Goal: Information Seeking & Learning: Check status

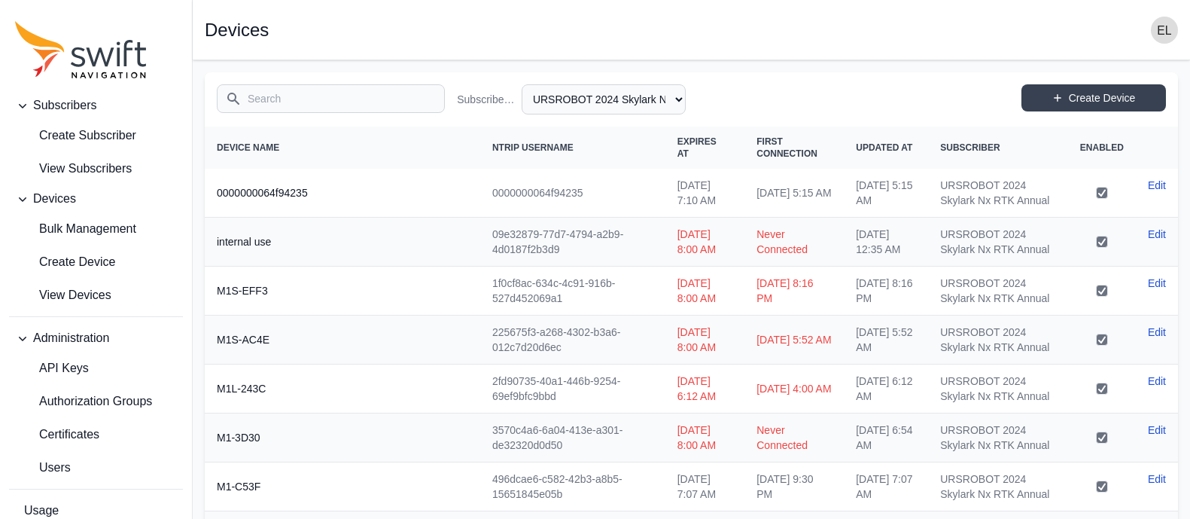
select select "b644441d-e755-4979-866a-1eb00d20fa50"
click at [316, 96] on input "Search" at bounding box center [331, 98] width 228 height 29
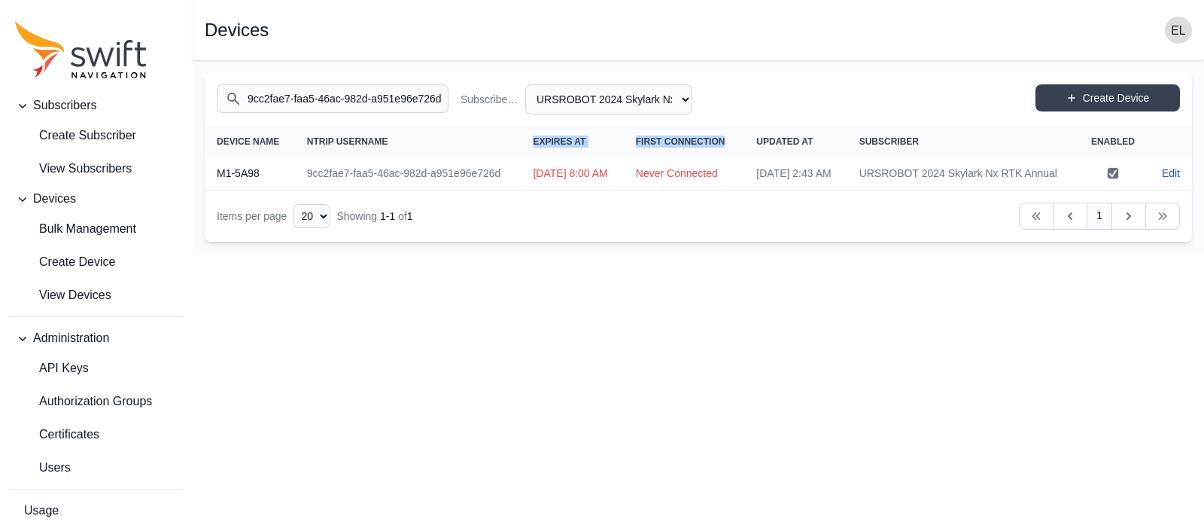
drag, startPoint x: 509, startPoint y: 145, endPoint x: 702, endPoint y: 153, distance: 193.6
click at [702, 153] on tr "Device Name NTRIP Username Expires At First Connection Updated At Subscriber En…" at bounding box center [699, 141] width 988 height 30
copy tr "Expires At First Connection"
click at [716, 190] on td "Never Connected" at bounding box center [684, 174] width 121 height 34
drag, startPoint x: 726, startPoint y: 197, endPoint x: 504, endPoint y: 190, distance: 222.2
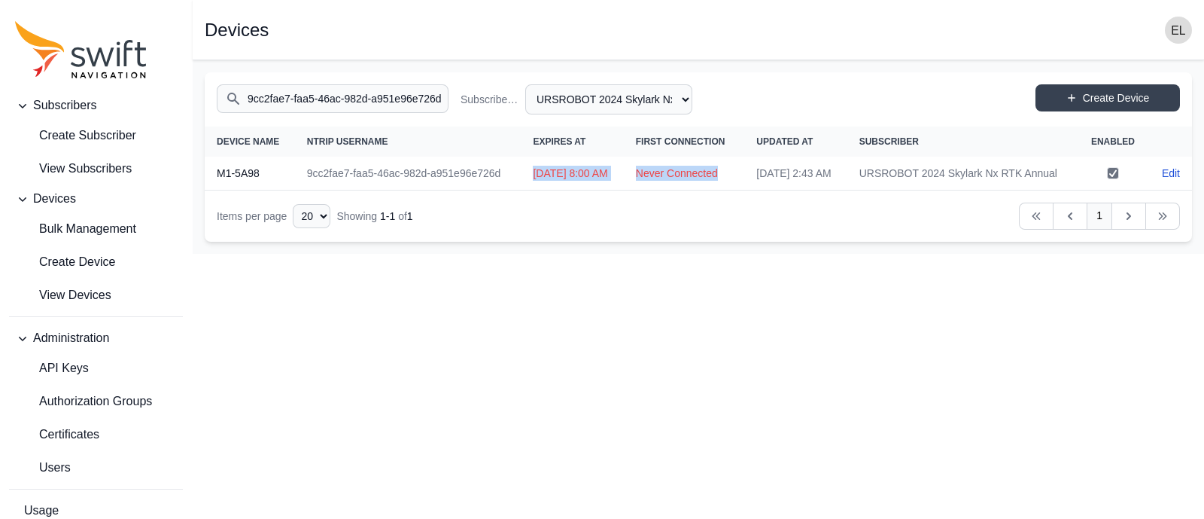
click at [504, 190] on tr "M1-5A98 9cc2fae7-faa5-46ac-982d-a951e96e726d Fri, Jun 6, 2025 8:00 AM Never Con…" at bounding box center [699, 174] width 988 height 34
copy tr "[DATE] 8:00 AM Never Connected"
click at [382, 90] on input "9cc2fae7-faa5-46ac-982d-a951e96e726d" at bounding box center [333, 98] width 232 height 29
type input "8a8a3cbf-8795-4532-b6d7-53aac89b7933"
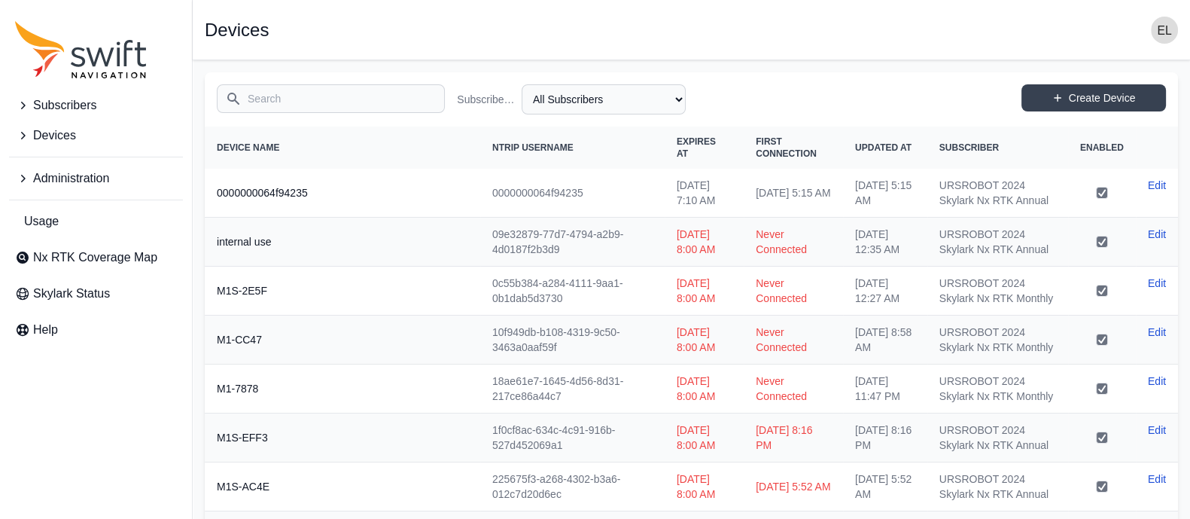
drag, startPoint x: 0, startPoint y: 0, endPoint x: 382, endPoint y: 90, distance: 392.2
click at [382, 90] on input "Search" at bounding box center [331, 98] width 228 height 29
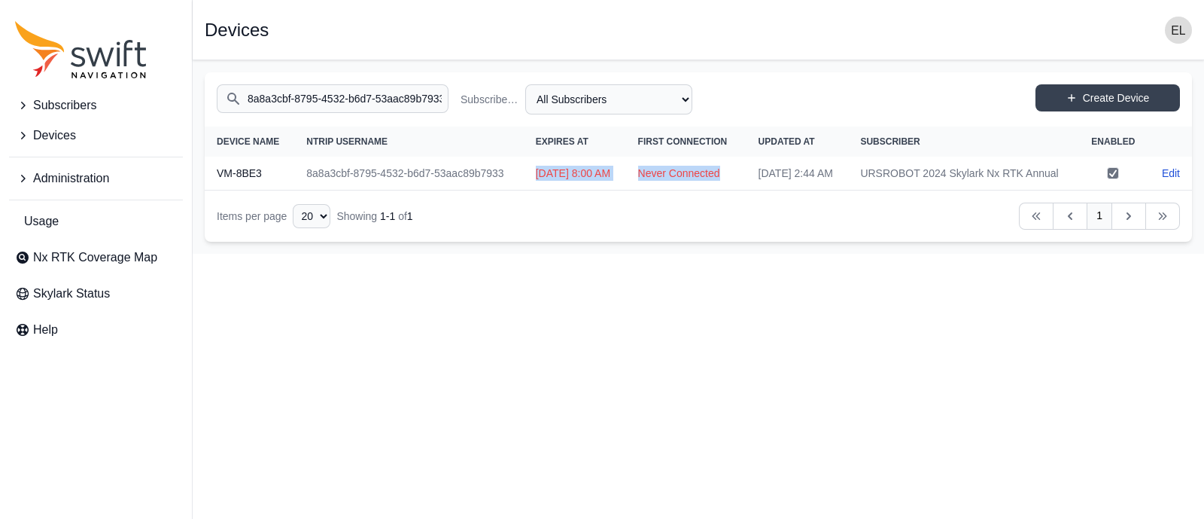
drag, startPoint x: 734, startPoint y: 193, endPoint x: 503, endPoint y: 187, distance: 231.2
click at [503, 187] on tr "VM-8BE3 8a8a3cbf-8795-4532-b6d7-53aac89b7933 [DATE] 8:00 AM Never Connected [DA…" at bounding box center [699, 174] width 988 height 34
copy tr "[DATE] 8:00 AM Never Connected"
click at [400, 96] on input "8a8a3cbf-8795-4532-b6d7-53aac89b7933" at bounding box center [333, 98] width 232 height 29
drag, startPoint x: 726, startPoint y: 200, endPoint x: 502, endPoint y: 187, distance: 224.7
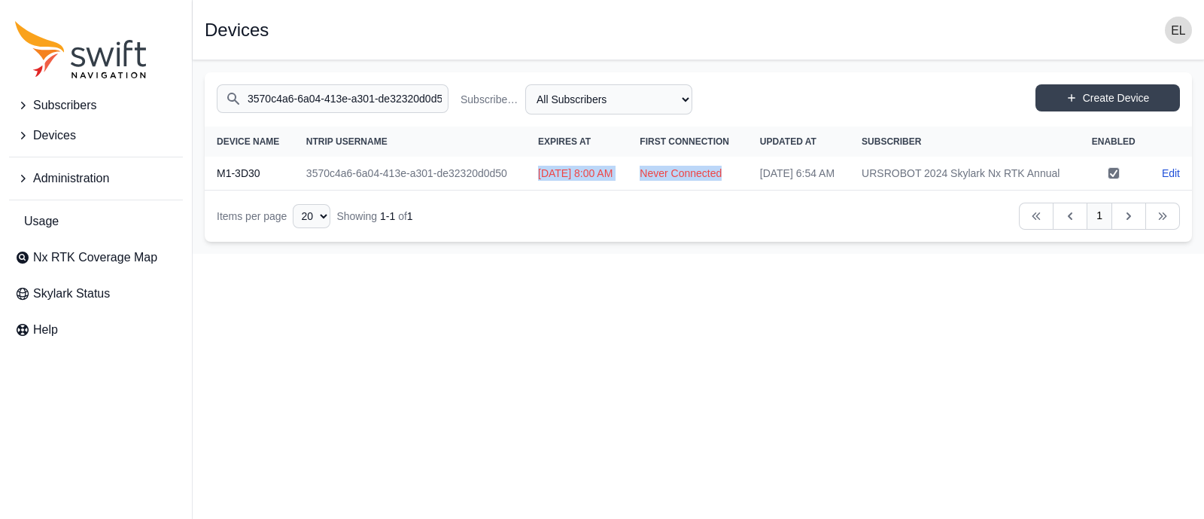
click at [502, 187] on tr "M1-3D30 3570c4a6-6a04-413e-a301-de32320d0d50 [DATE] 8:00 AM Never Connected [DA…" at bounding box center [699, 174] width 988 height 34
copy tr "[DATE] 8:00 AM Never Connected"
click at [391, 92] on input "3570c4a6-6a04-413e-a301-de32320d0d50" at bounding box center [333, 98] width 232 height 29
drag, startPoint x: 728, startPoint y: 192, endPoint x: 495, endPoint y: 188, distance: 232.6
click at [495, 188] on tr "M1-4D53 f2a6c208-4bdb-4cfe-8fe4-57f5dd5bcb83 [DATE] 8:00 AM Never Connected [DA…" at bounding box center [699, 174] width 988 height 34
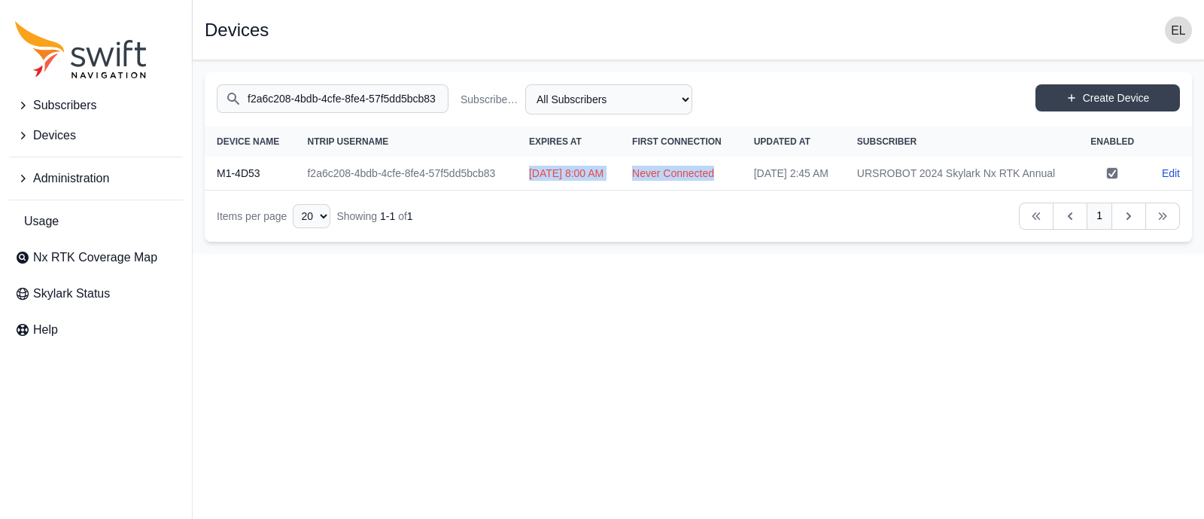
copy tr "[DATE] 8:00 AM Never Connected"
click at [331, 88] on input "f2a6c208-4bdb-4cfe-8fe4-57f5dd5bcb83" at bounding box center [333, 98] width 232 height 29
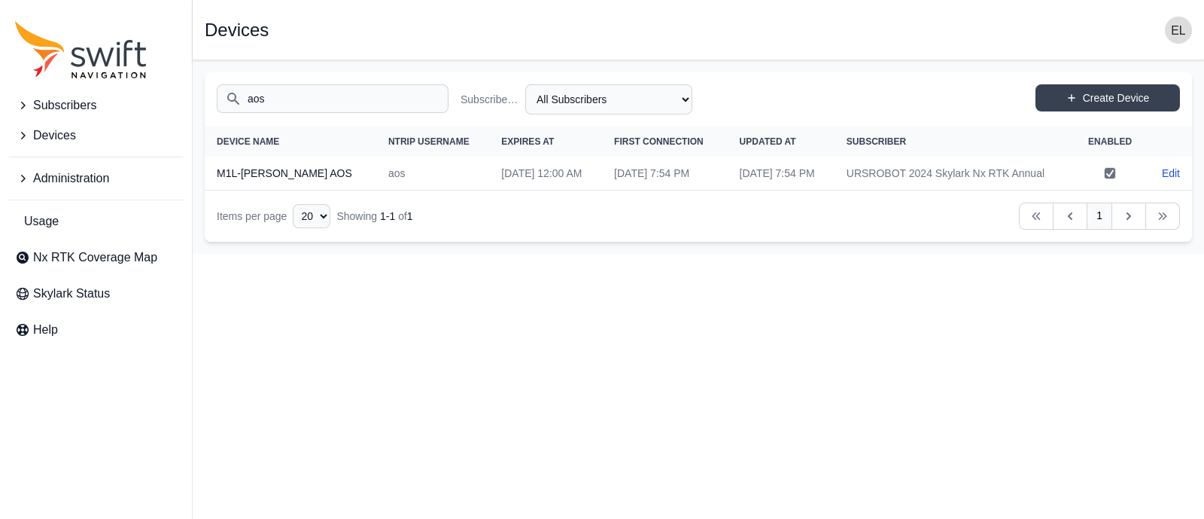
drag, startPoint x: 635, startPoint y: 203, endPoint x: 428, endPoint y: 180, distance: 208.3
click at [428, 180] on tr "M1L-[PERSON_NAME] AOS aos [DATE] 12:00 AM [DATE] 7:54 PM [DATE] 7:54 PM URSROBO…" at bounding box center [699, 174] width 988 height 34
copy tr "[DATE] 12:00 AM [DATE] 7:54 PM"
click at [352, 91] on input "aos" at bounding box center [333, 98] width 232 height 29
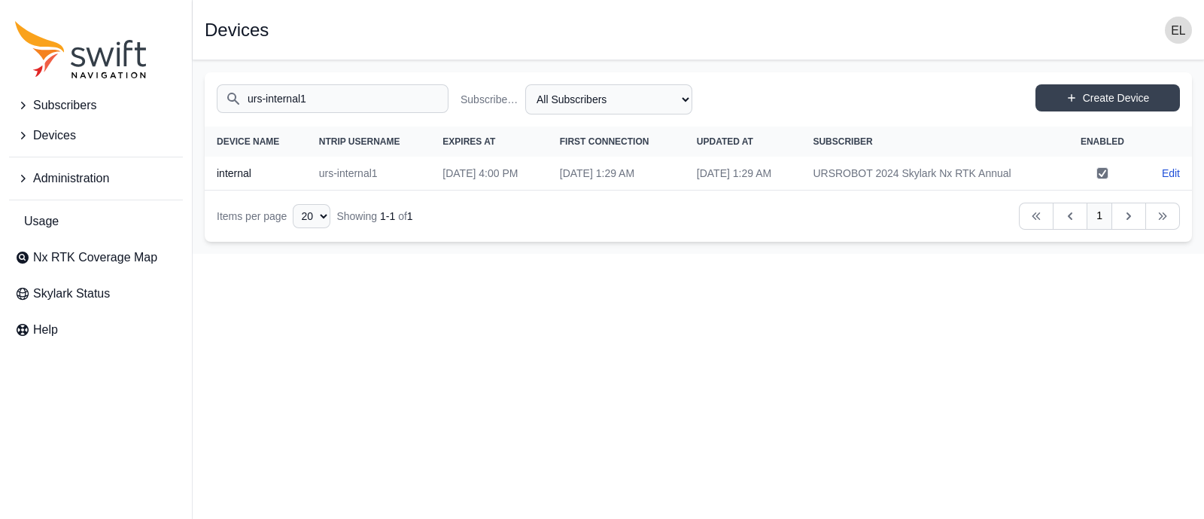
drag, startPoint x: 688, startPoint y: 172, endPoint x: 412, endPoint y: 177, distance: 276.3
click at [412, 177] on tr "internal urs-internal1 [DATE] 4:00 PM [DATE] 1:29 AM [DATE] 1:29 AM URSROBOT 20…" at bounding box center [699, 174] width 988 height 34
copy tr "[DATE] 4:00 PM [DATE] 1:29 AM"
click at [396, 112] on input "urs-internal1" at bounding box center [333, 98] width 232 height 29
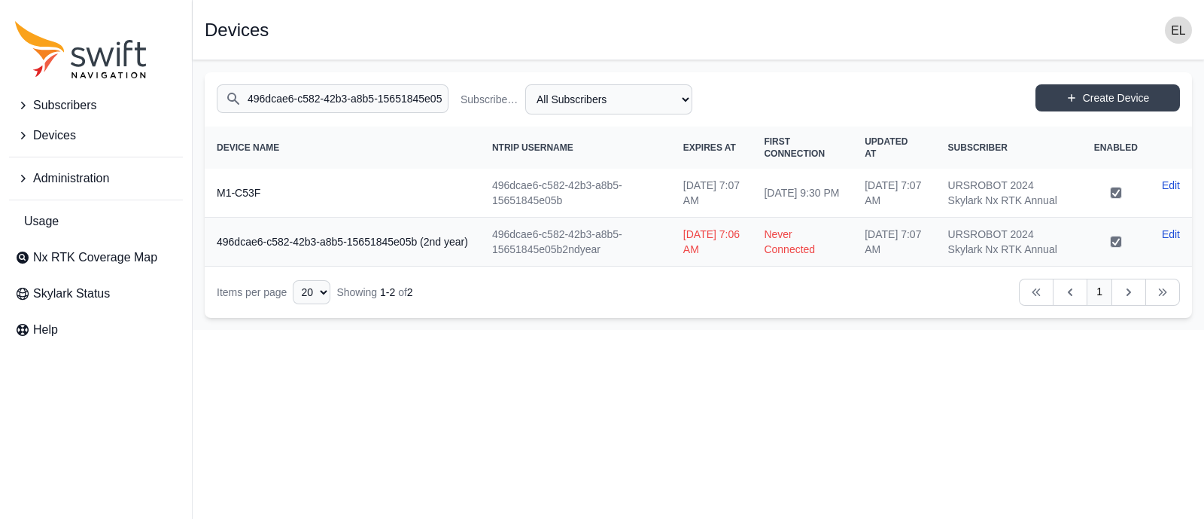
drag, startPoint x: 826, startPoint y: 216, endPoint x: 663, endPoint y: 194, distance: 164.8
click at [663, 194] on tr "M1-C53F 496dcae6-c582-42b3-a8b5-15651845e05b [DATE] 7:07 AM [DATE] 9:30 PM [DAT…" at bounding box center [699, 193] width 988 height 49
copy tr "[DATE] 7:07 AM [DATE] 9:30 PM"
click at [391, 105] on input "496dcae6-c582-42b3-a8b5-15651845e05b" at bounding box center [333, 98] width 232 height 29
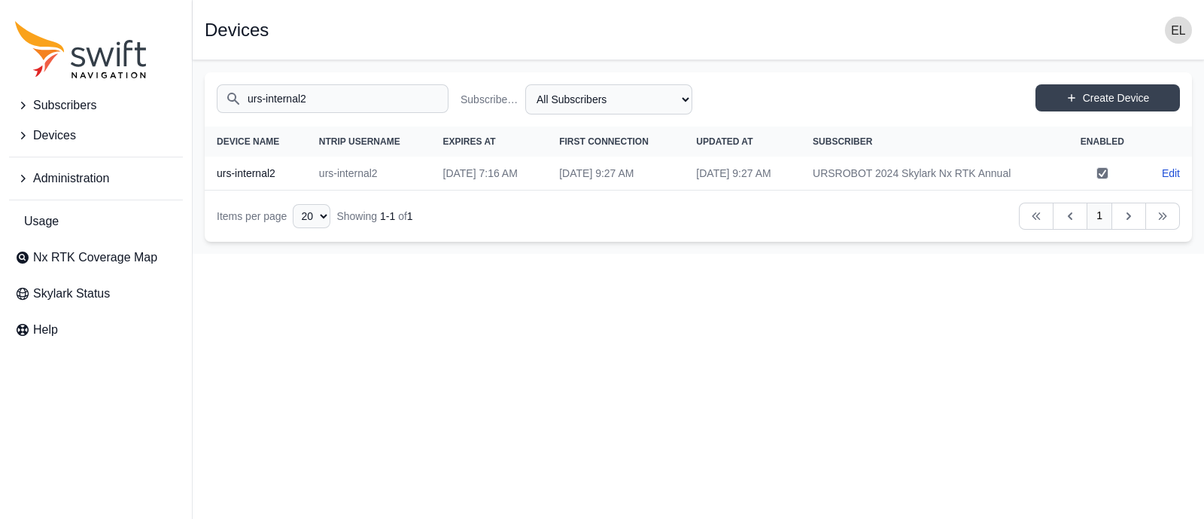
drag, startPoint x: 689, startPoint y: 169, endPoint x: 414, endPoint y: 179, distance: 274.9
click at [414, 179] on tr "urs-internal2 urs-internal2 [DATE] 7:16 AM [DATE] 9:27 AM [DATE] 9:27 AM URSROB…" at bounding box center [699, 174] width 988 height 34
click at [635, 178] on td "[DATE] 9:27 AM" at bounding box center [615, 174] width 137 height 34
drag, startPoint x: 690, startPoint y: 175, endPoint x: 403, endPoint y: 169, distance: 287.6
click at [403, 169] on tr "urs-internal2 urs-internal2 [DATE] 7:16 AM [DATE] 9:27 AM [DATE] 9:27 AM URSROB…" at bounding box center [699, 174] width 988 height 34
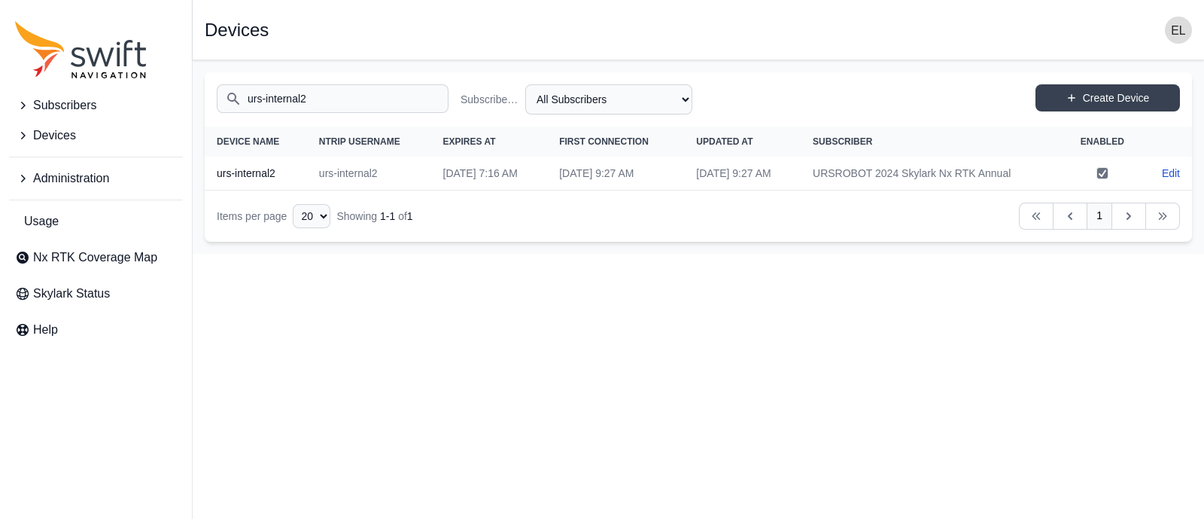
copy tr "[DATE] 7:16 AM [DATE] 9:27 AM"
click at [350, 96] on input "urs-internal2" at bounding box center [333, 98] width 232 height 29
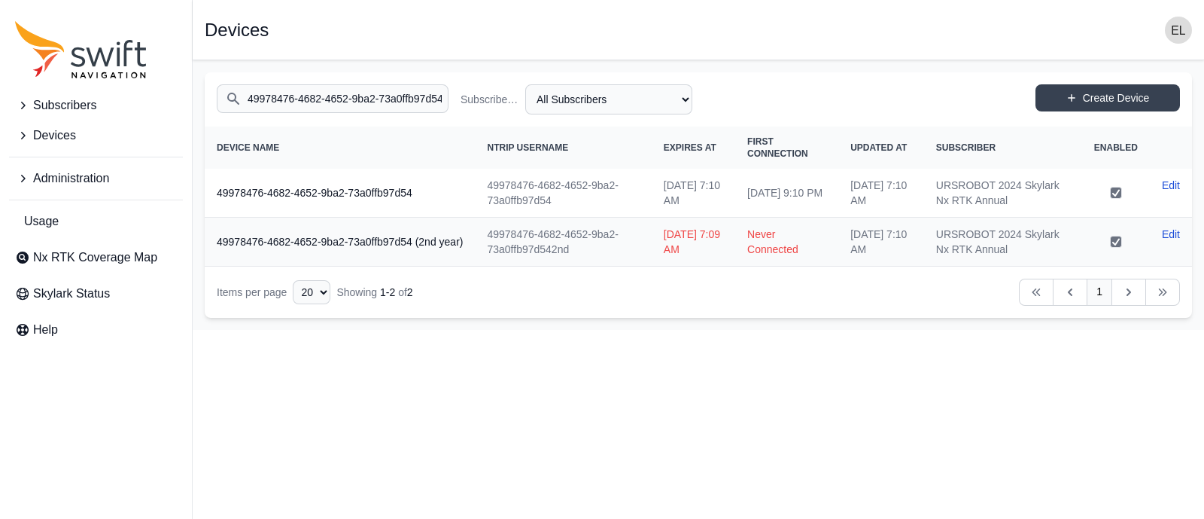
drag, startPoint x: 811, startPoint y: 199, endPoint x: 483, endPoint y: 189, distance: 327.6
click at [483, 189] on tr "49978476-4682-4652-9ba2-73a0ffb97d54 49978476-4682-4652-9ba2-73a0ffb97d54 [DATE…" at bounding box center [699, 193] width 988 height 49
copy tr "49978476-4682-4652-9ba2-73a0ffb97d54 [DATE] 7:10 AM [DATE] 9:10 PM"
click at [790, 169] on td "[DATE] 9:10 PM" at bounding box center [786, 193] width 103 height 49
drag, startPoint x: 790, startPoint y: 194, endPoint x: 640, endPoint y: 178, distance: 151.4
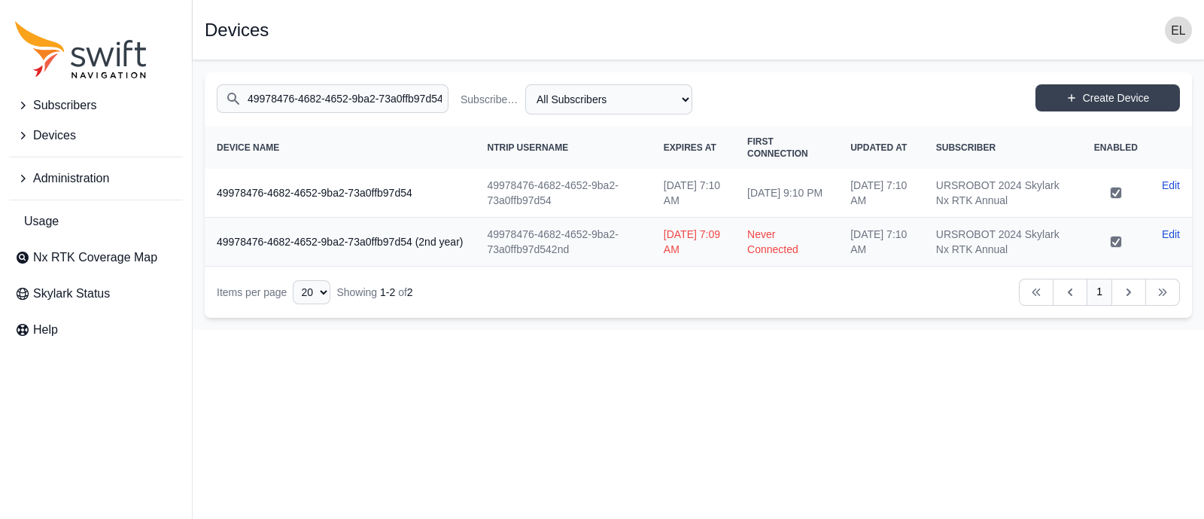
click at [640, 178] on tr "49978476-4682-4652-9ba2-73a0ffb97d54 49978476-4682-4652-9ba2-73a0ffb97d54 [DATE…" at bounding box center [699, 193] width 988 height 49
copy tr "[DATE] 7:10 AM [DATE] 9:10 PM"
click at [282, 96] on input "49978476-4682-4652-9ba2-73a0ffb97d54" at bounding box center [333, 98] width 232 height 29
drag, startPoint x: 816, startPoint y: 198, endPoint x: 646, endPoint y: 186, distance: 170.5
click at [646, 186] on tr "fa6c9a5d-8b8a-4503-b674-1aa5d444fdc1 fa6c9a5d-8b8a-4503-b674-1aa5d444fdc1 [DATE…" at bounding box center [699, 193] width 988 height 49
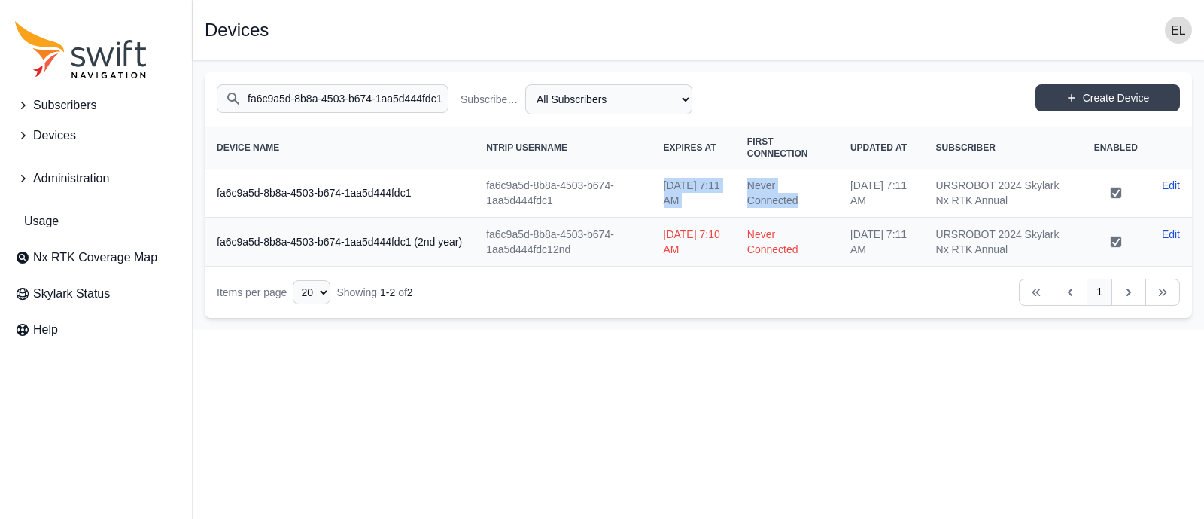
copy tr "[DATE] 7:11 AM Never Connected"
click at [377, 94] on input "fa6c9a5d-8b8a-4503-b674-1aa5d444fdc1" at bounding box center [333, 98] width 232 height 29
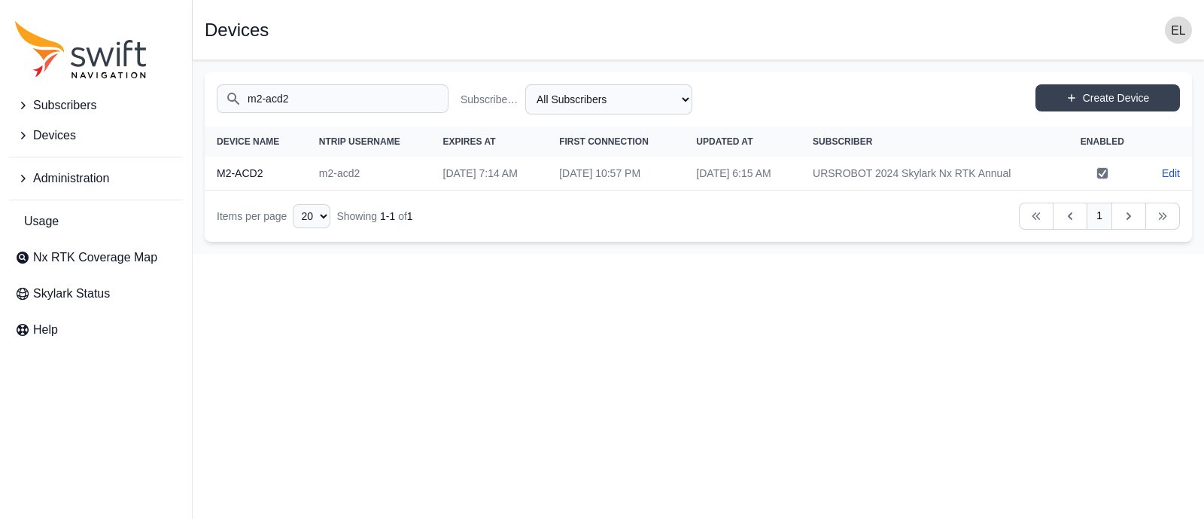
drag, startPoint x: 698, startPoint y: 175, endPoint x: 409, endPoint y: 178, distance: 289.8
click at [409, 178] on tr "M2-ACD2 m2-acd2 [DATE] 7:14 AM [DATE] 10:57 PM [DATE] 6:15 AM URSROBOT 2024 Sky…" at bounding box center [699, 174] width 988 height 34
click at [376, 93] on input "m2-acd2" at bounding box center [333, 98] width 232 height 29
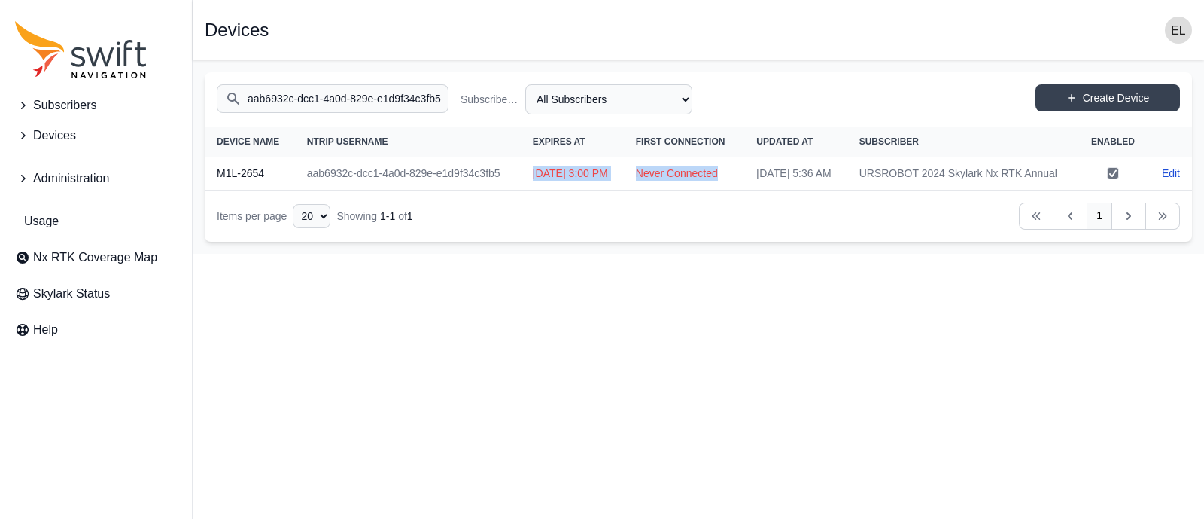
drag, startPoint x: 726, startPoint y: 206, endPoint x: 497, endPoint y: 187, distance: 229.6
click at [497, 187] on tr "M1L-2654 aab6932c-dcc1-4a0d-829e-e1d9f34c3fb5 [DATE] 3:00 PM Never Connected [D…" at bounding box center [699, 174] width 988 height 34
click at [333, 95] on input "aab6932c-dcc1-4a0d-829e-e1d9f34c3fb5" at bounding box center [333, 98] width 232 height 29
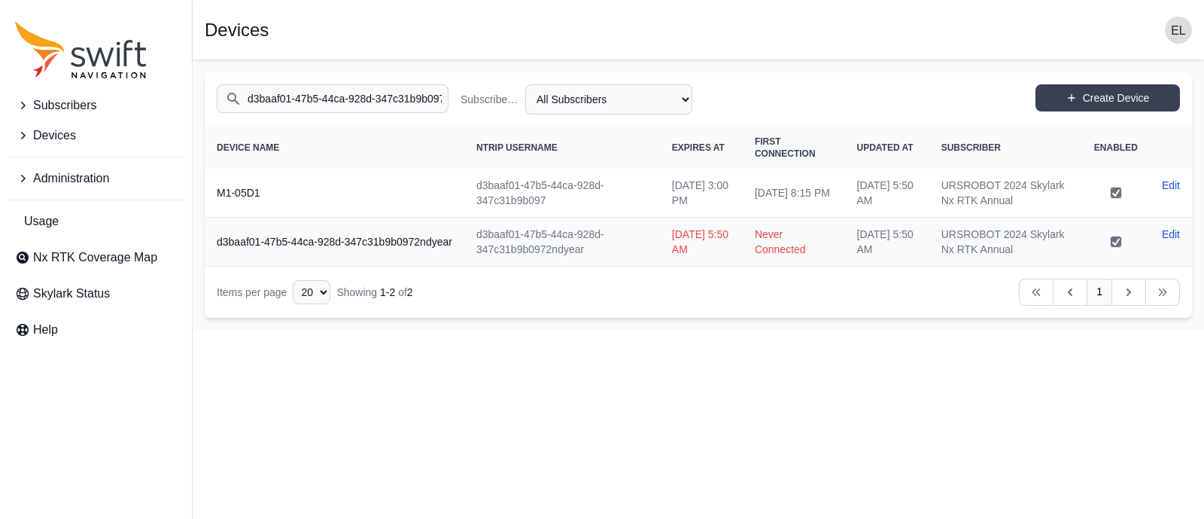
drag, startPoint x: 807, startPoint y: 213, endPoint x: 651, endPoint y: 196, distance: 156.8
click at [651, 196] on tr "M1-05D1 d3baaf01-47b5-44ca-928d-347c31b9b097 [DATE] 3:00 PM [DATE] 8:15 PM [DAT…" at bounding box center [699, 193] width 988 height 49
click at [367, 101] on input "d3baaf01-47b5-44ca-928d-347c31b9b097" at bounding box center [333, 98] width 232 height 29
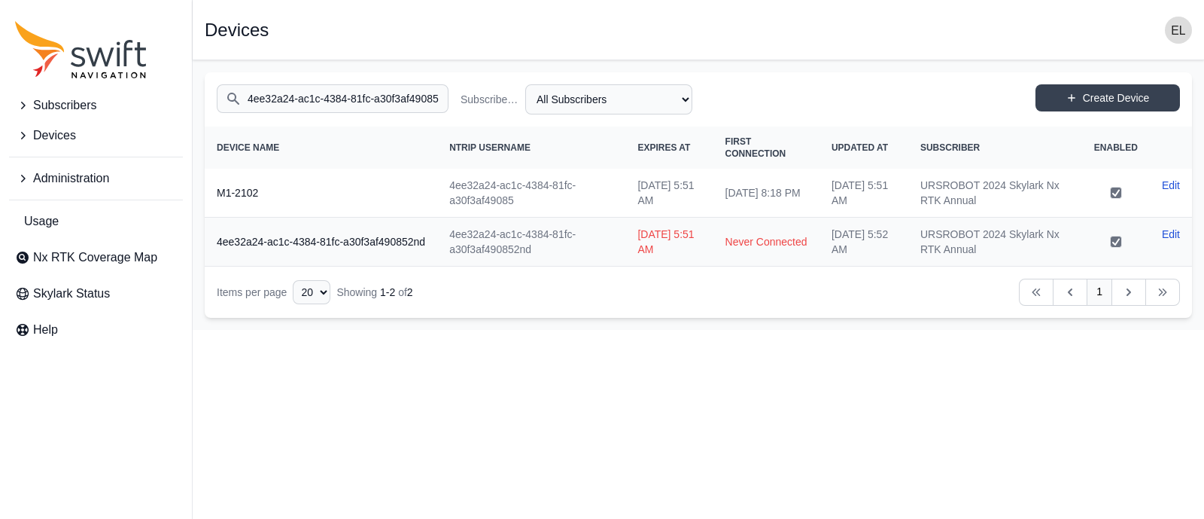
drag, startPoint x: 783, startPoint y: 193, endPoint x: 610, endPoint y: 175, distance: 174.1
click at [610, 175] on tr "M1-2102 4ee32a24-ac1c-4384-81fc-a30f3af49085 [DATE] 5:51 AM [DATE] 8:18 PM [DAT…" at bounding box center [699, 193] width 988 height 49
click at [382, 99] on input "4ee32a24-ac1c-4384-81fc-a30f3af49085" at bounding box center [333, 98] width 232 height 29
drag, startPoint x: 762, startPoint y: 193, endPoint x: 613, endPoint y: 172, distance: 150.4
click at [613, 172] on tr "M1-CC47 fe5951d5-733f-4a2c-88fc-066741e7ebde [DATE] 5:55 AM [DATE] 8:20 PM [DAT…" at bounding box center [699, 193] width 988 height 49
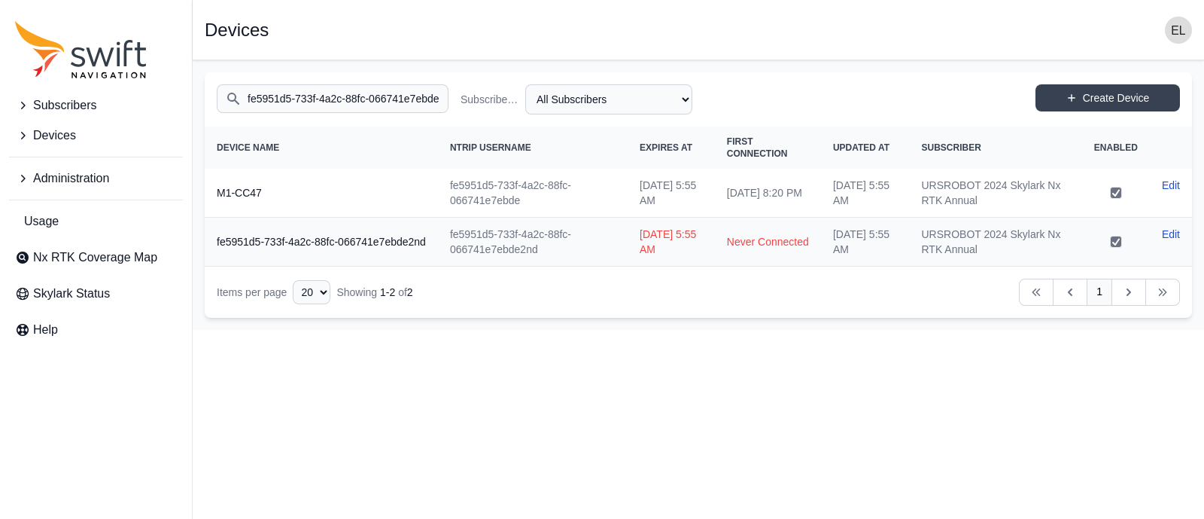
click at [404, 110] on input "fe5951d5-733f-4a2c-88fc-066741e7ebde" at bounding box center [333, 98] width 232 height 29
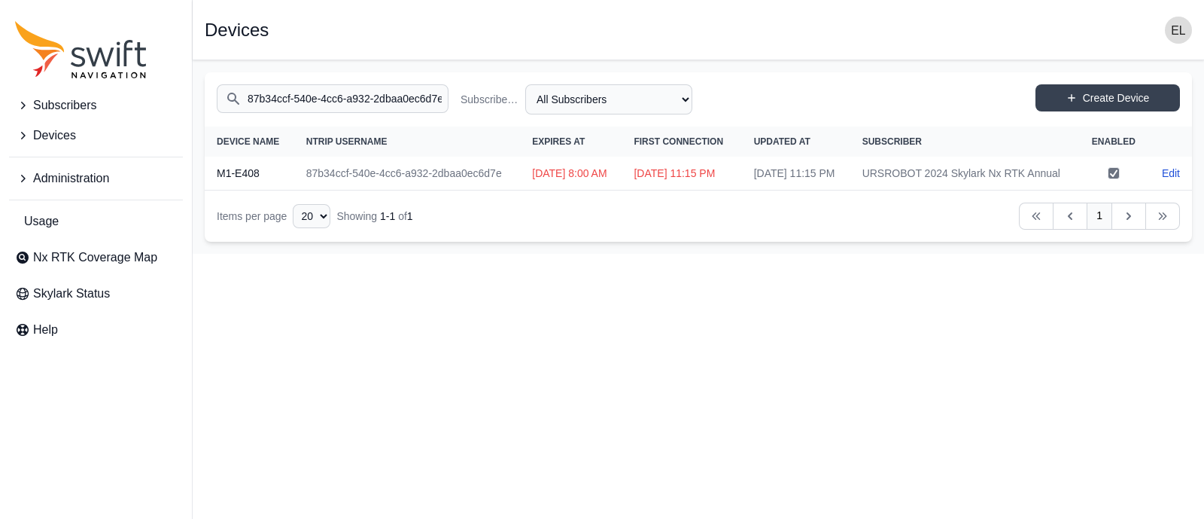
drag, startPoint x: 674, startPoint y: 201, endPoint x: 488, endPoint y: 186, distance: 185.8
click at [488, 186] on tr "M1-E408 87b34ccf-540e-4cc6-a932-2dbaa0ec6d7e [DATE] 8:00 AM [DATE] 11:15 PM [DA…" at bounding box center [699, 174] width 988 height 34
click at [349, 95] on input "87b34ccf-540e-4cc6-a932-2dbaa0ec6d7e" at bounding box center [333, 98] width 232 height 29
drag, startPoint x: 741, startPoint y: 196, endPoint x: 492, endPoint y: 177, distance: 249.8
click at [492, 177] on tr "VM-A8E4 7ba04edc-4854-45da-9448-9abef963e30b [DATE] 8:00 AM Never Connected [DA…" at bounding box center [699, 174] width 988 height 34
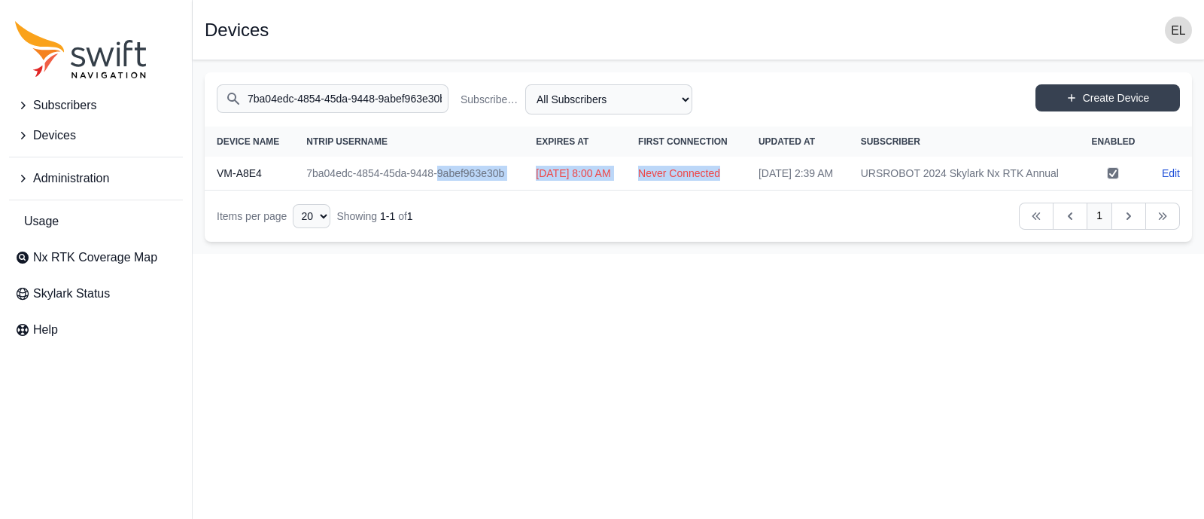
click at [583, 190] on td "[DATE] 8:00 AM" at bounding box center [575, 174] width 102 height 34
drag, startPoint x: 730, startPoint y: 196, endPoint x: 507, endPoint y: 183, distance: 223.9
click at [507, 183] on tr "VM-A8E4 7ba04edc-4854-45da-9448-9abef963e30b [DATE] 8:00 AM Never Connected [DA…" at bounding box center [699, 174] width 988 height 34
click at [334, 98] on input "7ba04edc-4854-45da-9448-9abef963e30b" at bounding box center [333, 98] width 232 height 29
drag, startPoint x: 662, startPoint y: 199, endPoint x: 482, endPoint y: 187, distance: 180.3
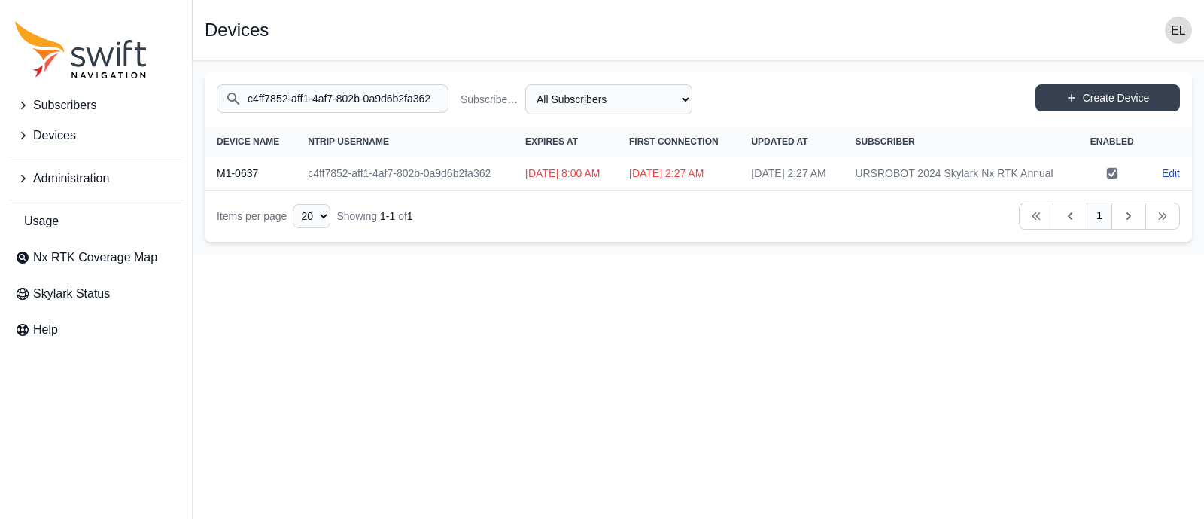
click at [482, 187] on tr "M1-0637 c4ff7852-aff1-4af7-802b-0a9d6b2fa362 [DATE] 8:00 AM [DATE] 2:27 AM [DAT…" at bounding box center [699, 174] width 988 height 34
click at [315, 105] on input "c4ff7852-aff1-4af7-802b-0a9d6b2fa362" at bounding box center [333, 98] width 232 height 29
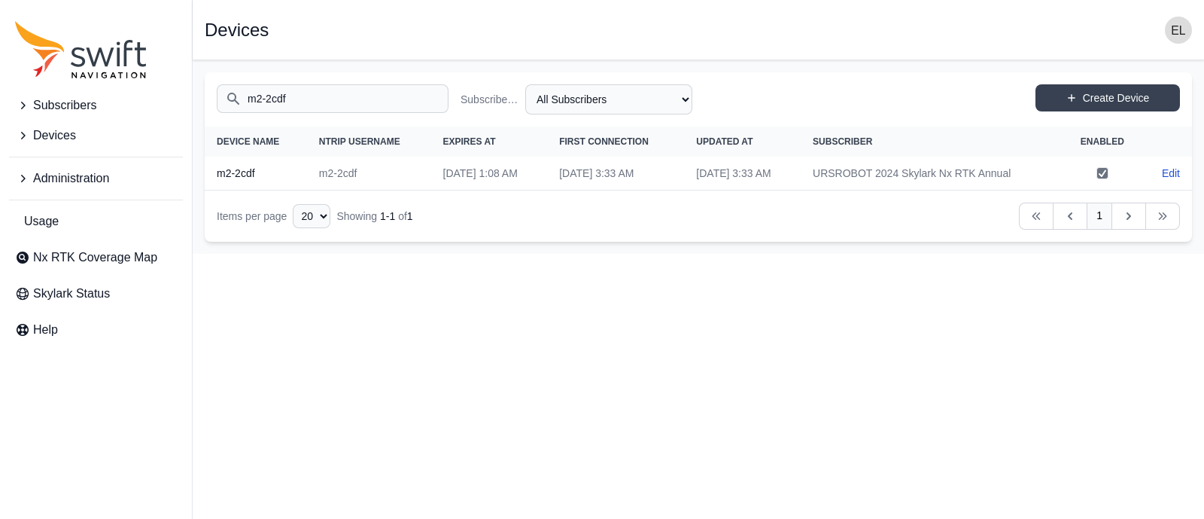
drag, startPoint x: 682, startPoint y: 175, endPoint x: 412, endPoint y: 172, distance: 269.5
click at [412, 172] on tr "m2-2cdf m2-2cdf [DATE] 1:08 AM [DATE] 3:33 AM [DATE] 3:33 AM URSROBOT 2024 Skyl…" at bounding box center [699, 174] width 988 height 34
click at [352, 90] on input "m2-2cdf" at bounding box center [333, 98] width 232 height 29
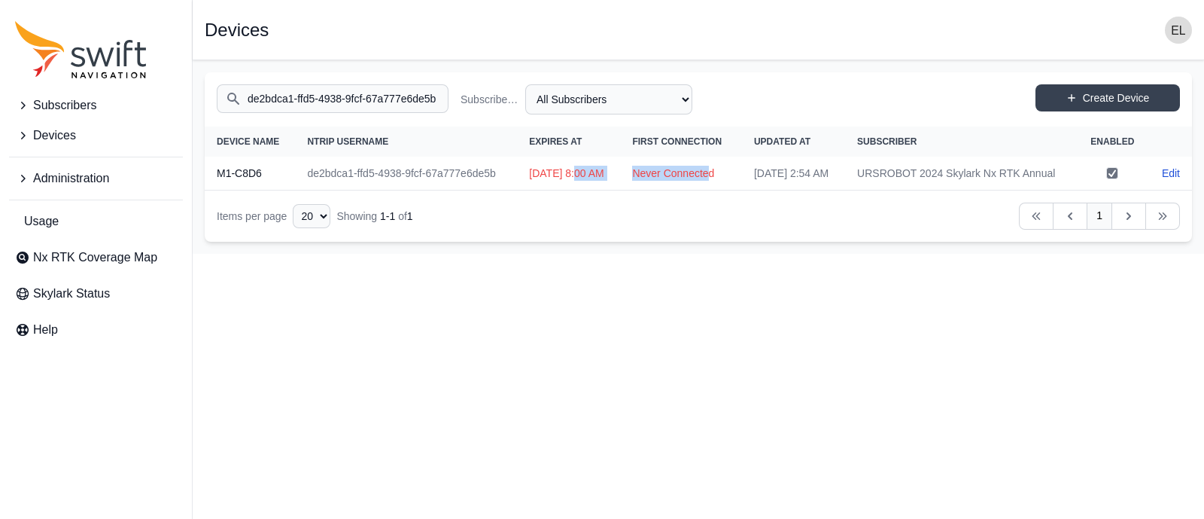
drag, startPoint x: 715, startPoint y: 192, endPoint x: 542, endPoint y: 190, distance: 173.1
click at [542, 190] on tr "M1-C8D6 de2bdca1-ffd5-4938-9fcf-67a777e6de5b [DATE] 8:00 AM Never Connected [DA…" at bounding box center [699, 174] width 988 height 34
click at [677, 190] on td "Never Connected" at bounding box center [681, 174] width 122 height 34
drag, startPoint x: 726, startPoint y: 190, endPoint x: 497, endPoint y: 186, distance: 228.9
click at [497, 186] on tr "M1-C8D6 de2bdca1-ffd5-4938-9fcf-67a777e6de5b [DATE] 8:00 AM Never Connected [DA…" at bounding box center [699, 174] width 988 height 34
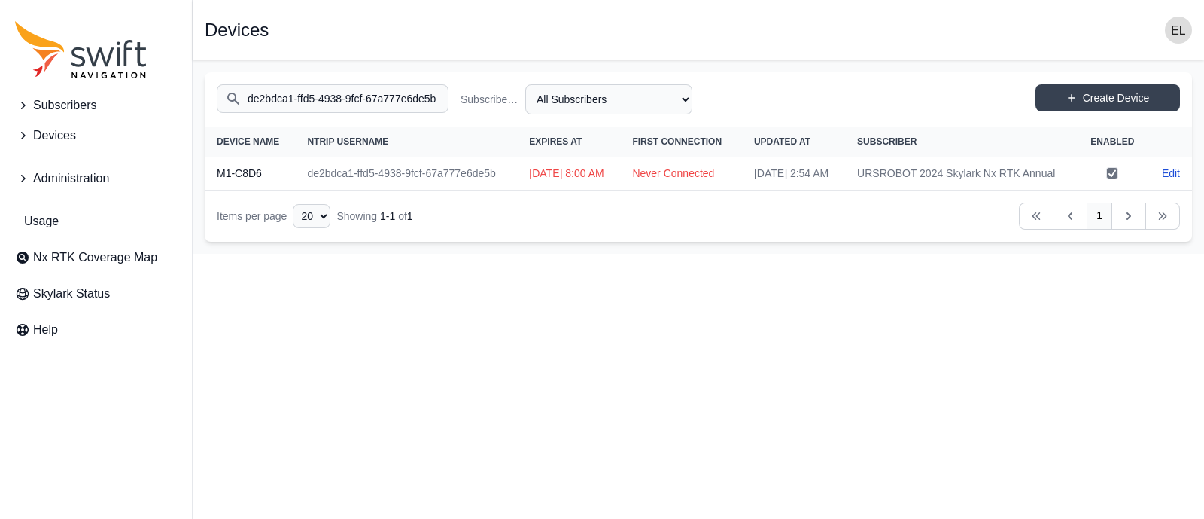
click at [403, 102] on input "de2bdca1-ffd5-4938-9fcf-67a777e6de5b" at bounding box center [333, 98] width 232 height 29
drag, startPoint x: 664, startPoint y: 197, endPoint x: 486, endPoint y: 186, distance: 178.0
click at [486, 186] on tr "internal use 671d1824-3d3f-4193-90fb-cee9784bc713 [DATE] 8:00 AM [DATE] 10:58 A…" at bounding box center [699, 174] width 988 height 34
click at [390, 99] on input "671d1824-3d3f-4193-90fb-cee9784bc713" at bounding box center [333, 98] width 232 height 29
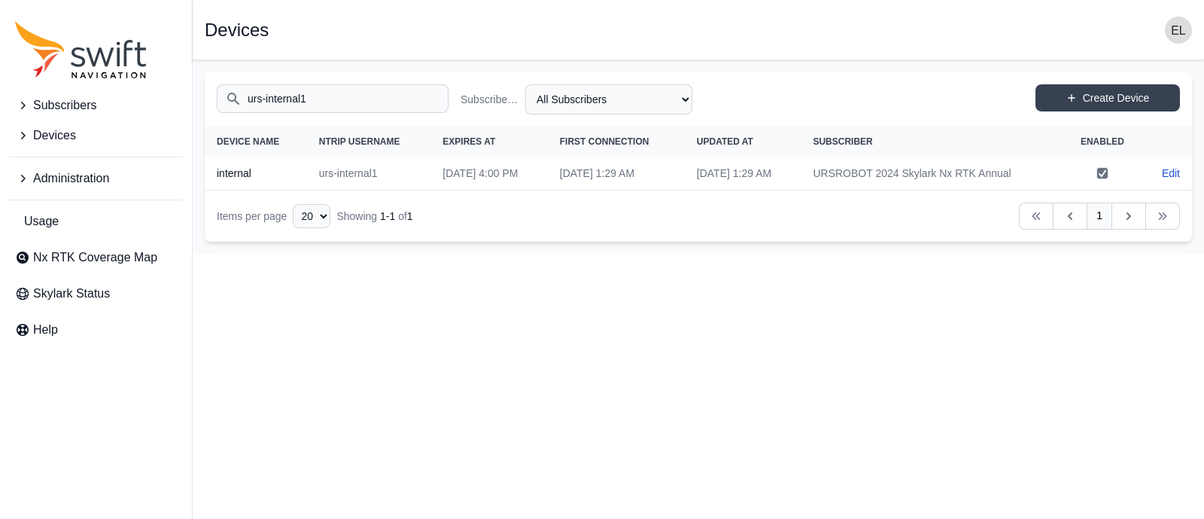
drag, startPoint x: 692, startPoint y: 173, endPoint x: 399, endPoint y: 174, distance: 293.5
click at [399, 174] on tr "internal urs-internal1 [DATE] 4:00 PM [DATE] 1:29 AM [DATE] 1:29 AM URSROBOT 20…" at bounding box center [699, 174] width 988 height 34
click at [349, 99] on input "urs-internal1" at bounding box center [333, 98] width 232 height 29
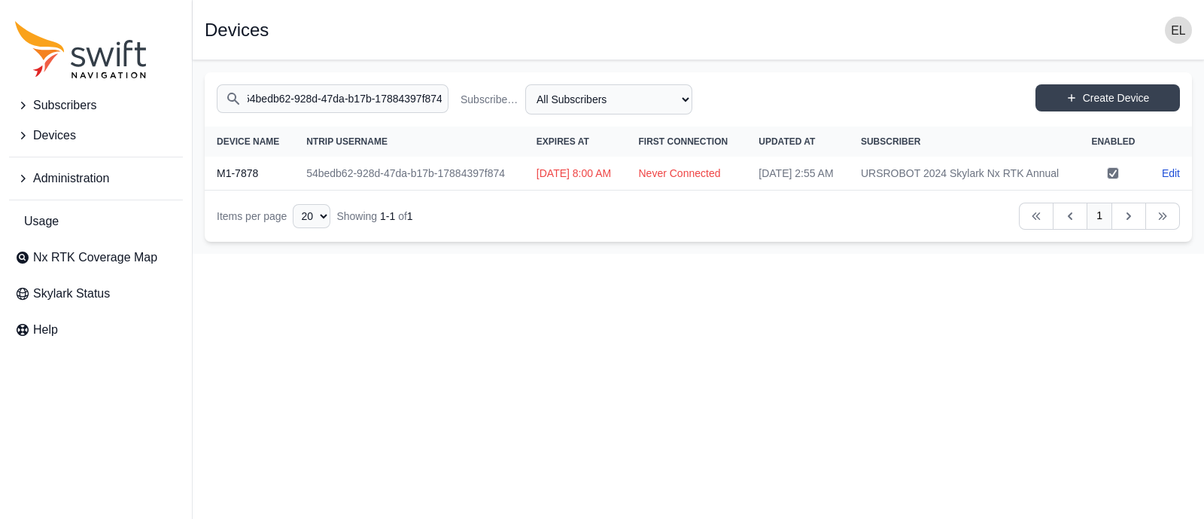
click at [349, 99] on input "54bedb62-928d-47da-b17b-17884397f874" at bounding box center [333, 98] width 232 height 29
drag, startPoint x: 731, startPoint y: 194, endPoint x: 514, endPoint y: 184, distance: 217.0
click at [514, 184] on tr "M1-7878 54bedb62-928d-47da-b17b-17884397f874 [DATE] 8:00 AM Never Connected [DA…" at bounding box center [699, 174] width 988 height 34
click at [386, 105] on input "54bedb62-928d-47da-b17b-17884397f874" at bounding box center [333, 98] width 232 height 29
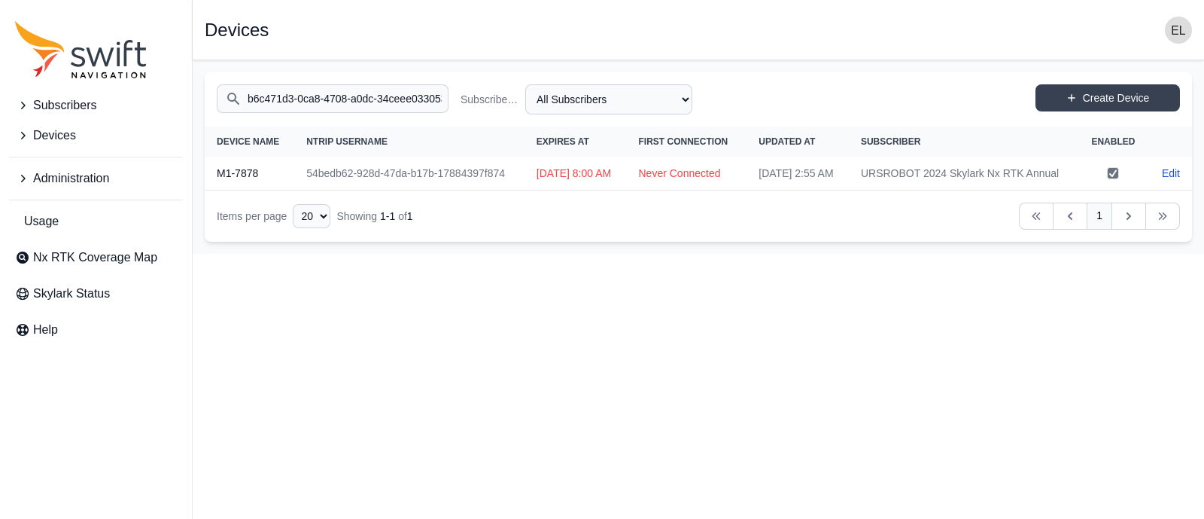
scroll to position [0, 5]
type input "b6c471d3-0ca8-4708-a0dc-34ceee033053"
drag, startPoint x: 733, startPoint y: 190, endPoint x: 501, endPoint y: 186, distance: 232.6
click at [501, 186] on tr "VM-6CB4 b6c471d3-0ca8-4708-a0dc-34ceee033053 [DATE] 5:55 AM Never Connected [DA…" at bounding box center [699, 174] width 988 height 34
